Goal: Task Accomplishment & Management: Use online tool/utility

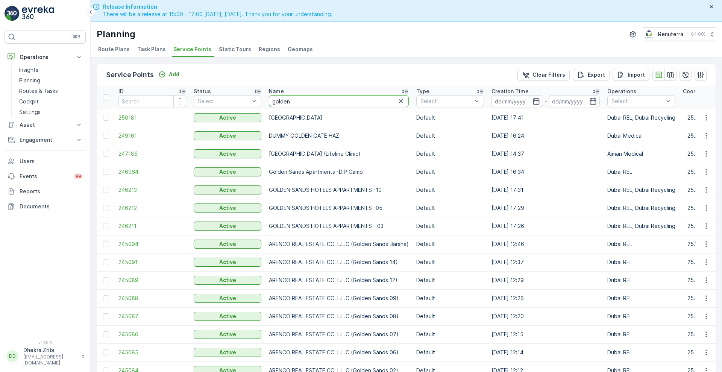
click at [302, 98] on input "golden" at bounding box center [339, 101] width 140 height 12
type input "npc"
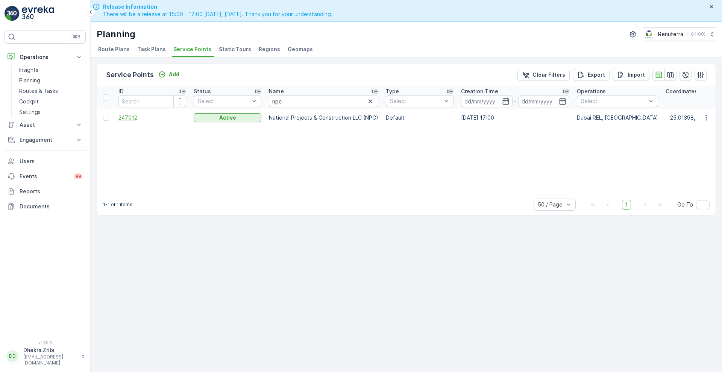
click at [133, 116] on span "247012" at bounding box center [153, 118] width 68 height 8
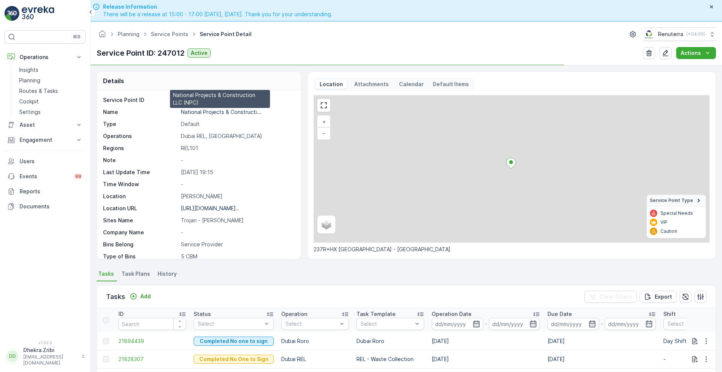
click at [217, 112] on p "National Projects & Constructi..." at bounding box center [221, 112] width 81 height 6
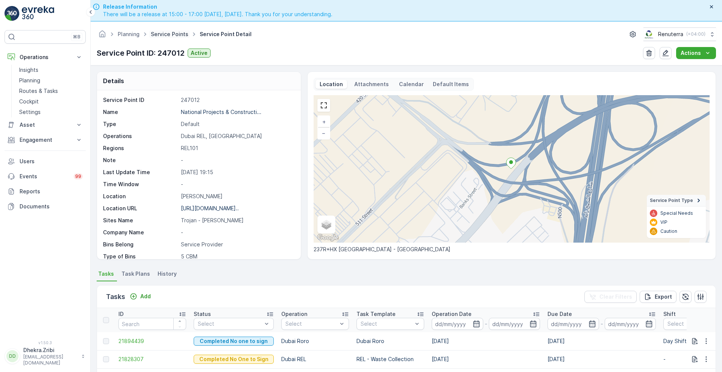
click at [163, 36] on link "Service Points" at bounding box center [170, 34] width 38 height 6
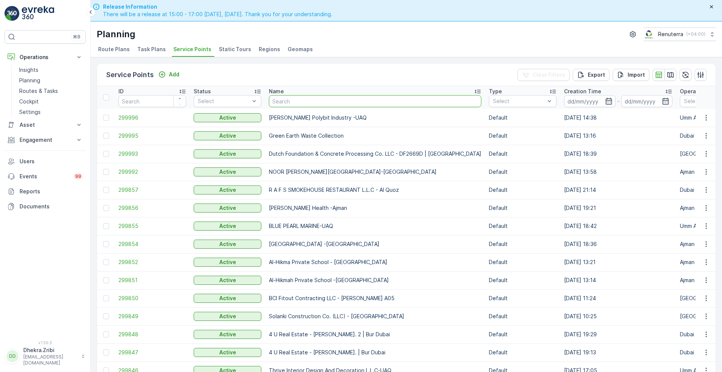
click at [353, 102] on input "text" at bounding box center [375, 101] width 213 height 12
type input "aaki"
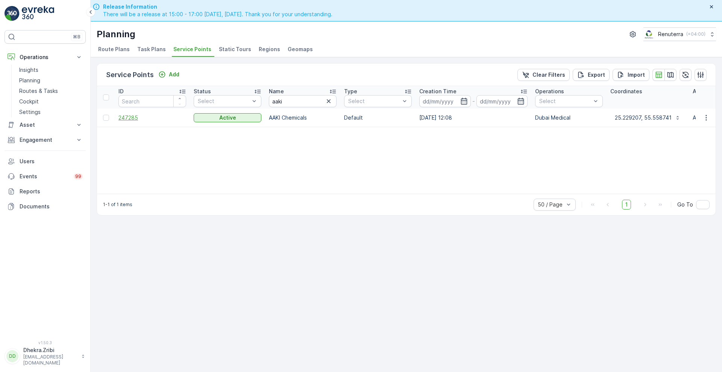
click at [132, 115] on span "247285" at bounding box center [153, 118] width 68 height 8
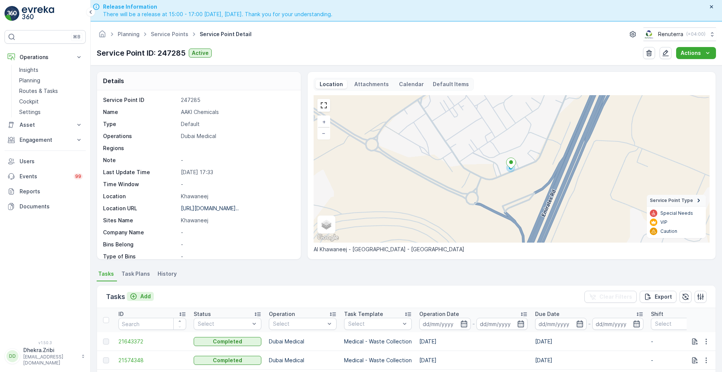
click at [143, 298] on p "Add" at bounding box center [145, 297] width 11 height 8
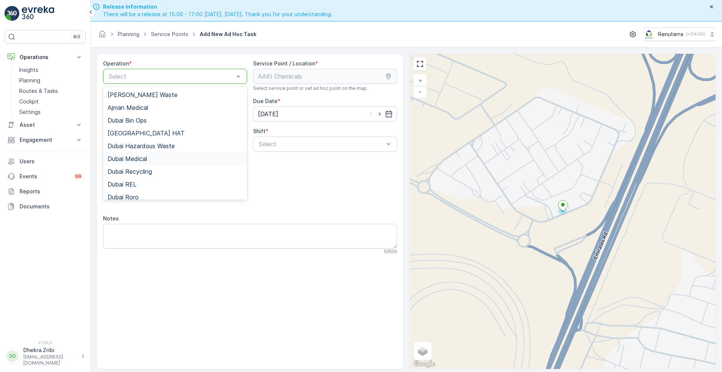
click at [147, 159] on span "Dubai Medical" at bounding box center [128, 158] width 40 height 7
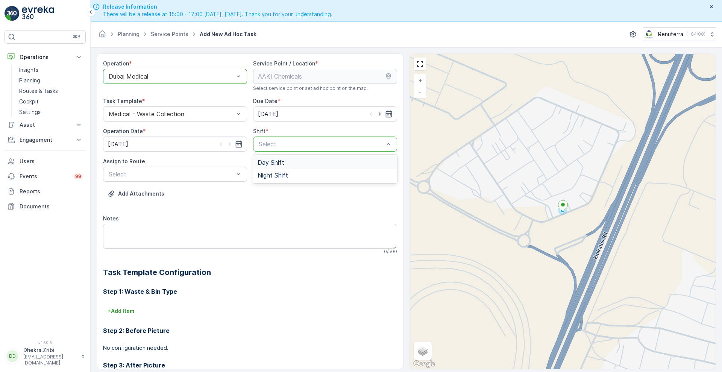
click at [270, 166] on span "Day Shift" at bounding box center [271, 162] width 27 height 7
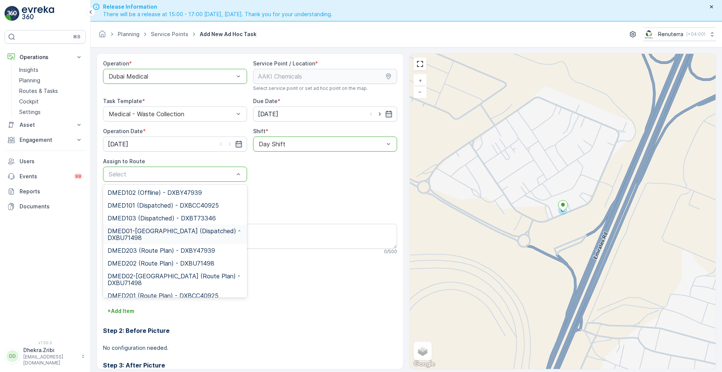
click at [160, 227] on div "DMED01-[GEOGRAPHIC_DATA] (Dispatched) - DXBU71498" at bounding box center [175, 235] width 144 height 20
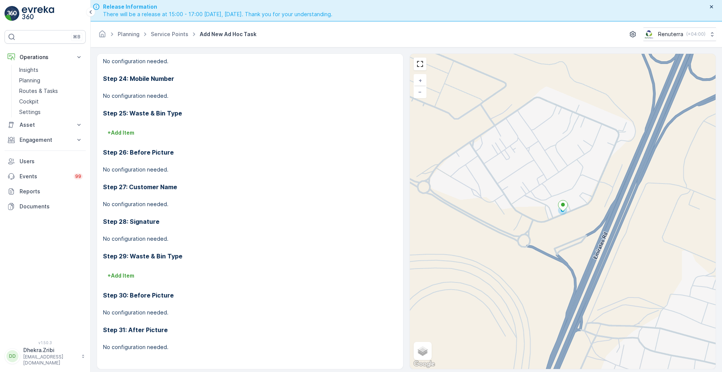
scroll to position [21, 0]
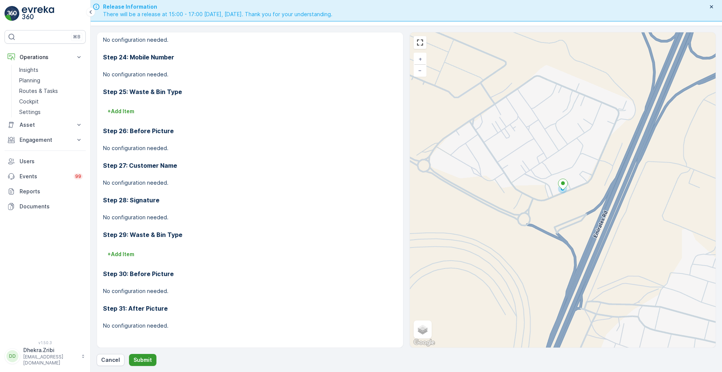
click at [142, 358] on p "Submit" at bounding box center [143, 360] width 18 height 8
